Goal: Information Seeking & Learning: Learn about a topic

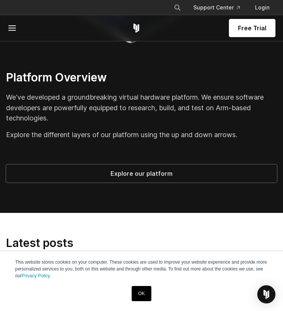
scroll to position [1613, 0]
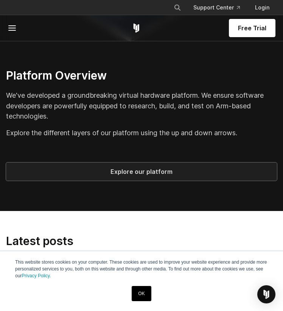
click at [192, 171] on span "Explore our platform" at bounding box center [141, 171] width 253 height 9
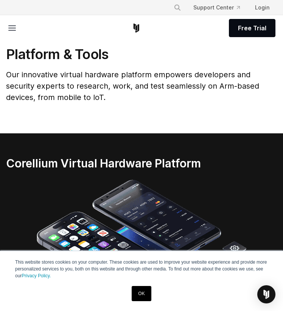
click at [143, 291] on link "OK" at bounding box center [141, 293] width 19 height 15
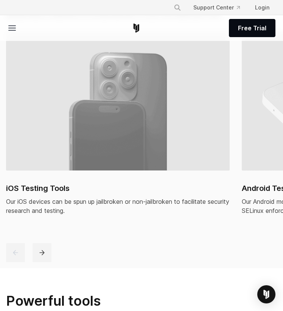
scroll to position [733, 0]
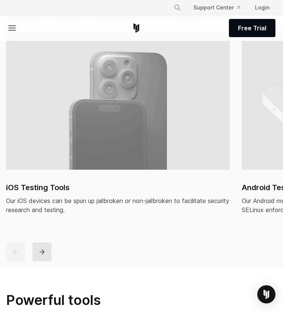
click at [43, 254] on icon "next" at bounding box center [42, 252] width 8 height 8
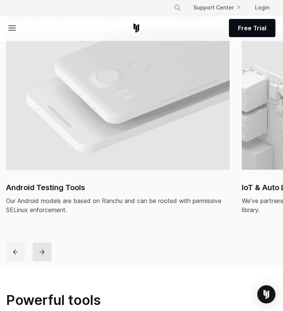
click at [43, 254] on icon "next" at bounding box center [42, 252] width 8 height 8
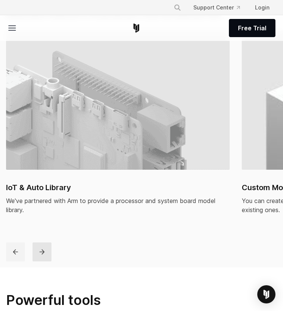
click at [43, 254] on icon "next" at bounding box center [42, 252] width 8 height 8
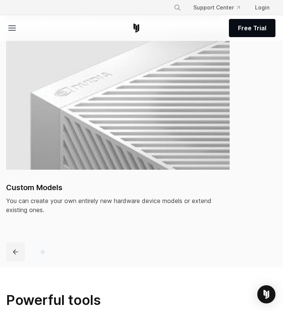
click at [43, 254] on icon "next" at bounding box center [42, 252] width 8 height 8
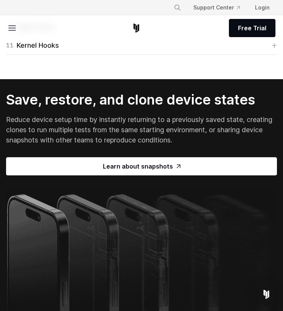
scroll to position [1607, 0]
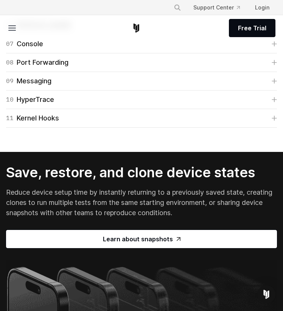
copy div "Quick Connect allows you to connect to virtual devices without a VPN. Connect v…"
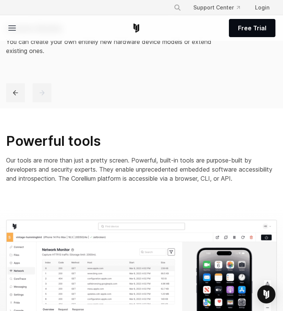
scroll to position [452, 0]
